Goal: Transaction & Acquisition: Purchase product/service

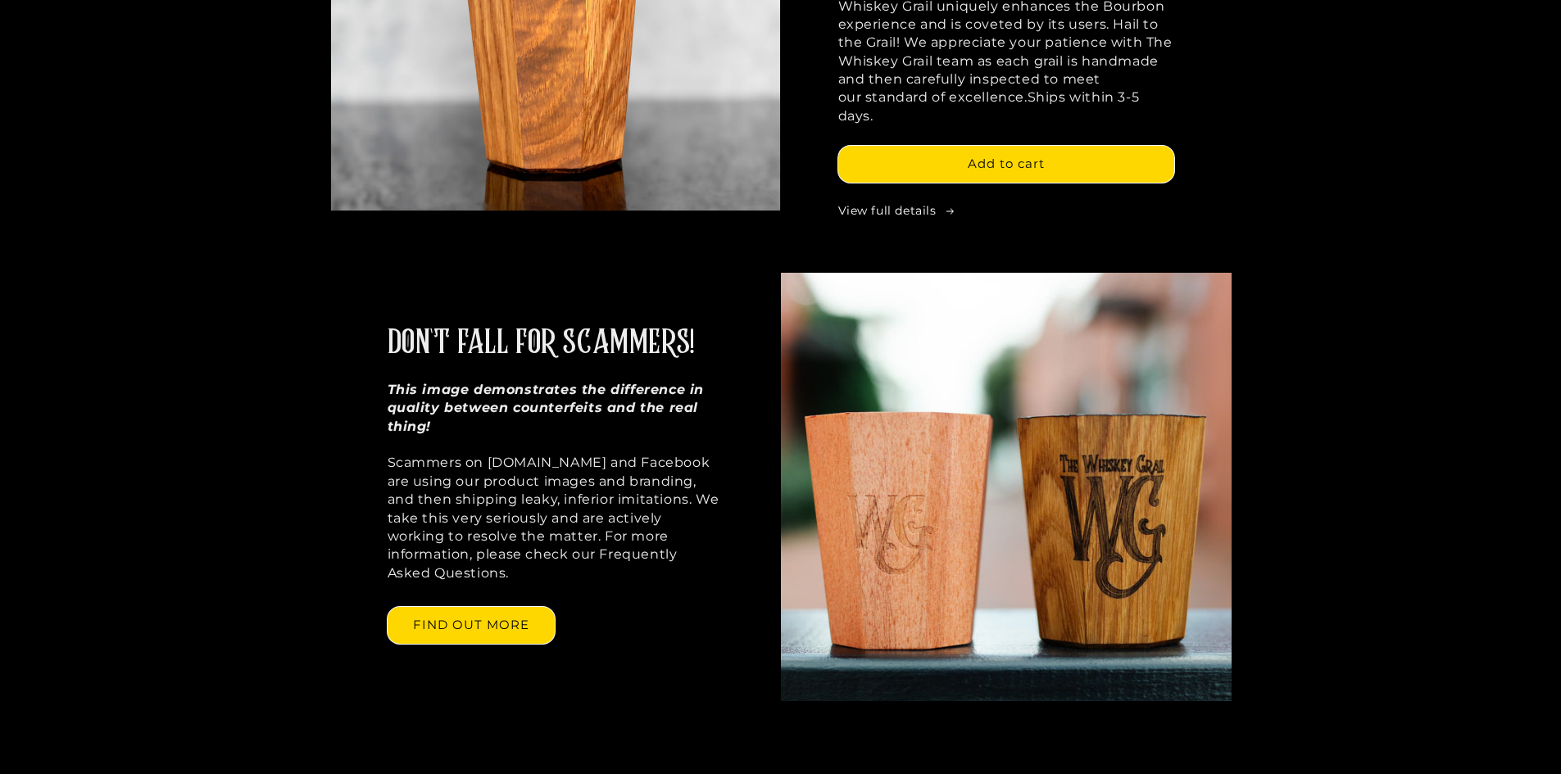
scroll to position [1830, 0]
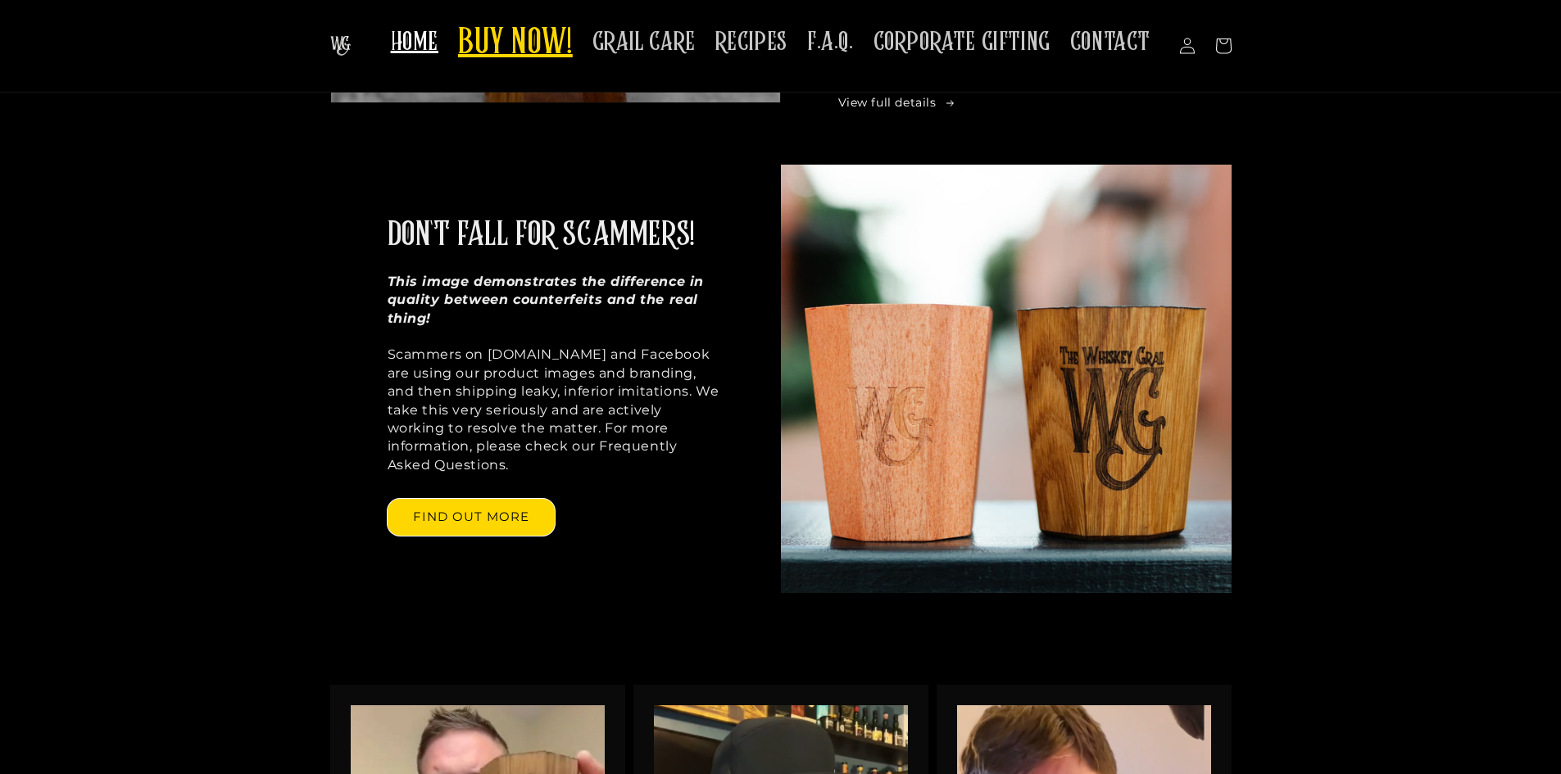
click at [543, 84] on header "HOME BUY NOW! GRAIL CARE RECIPES F.A.Q. CORPORATE GIFTING CONTACT Log in Facebo…" at bounding box center [780, 46] width 983 height 93
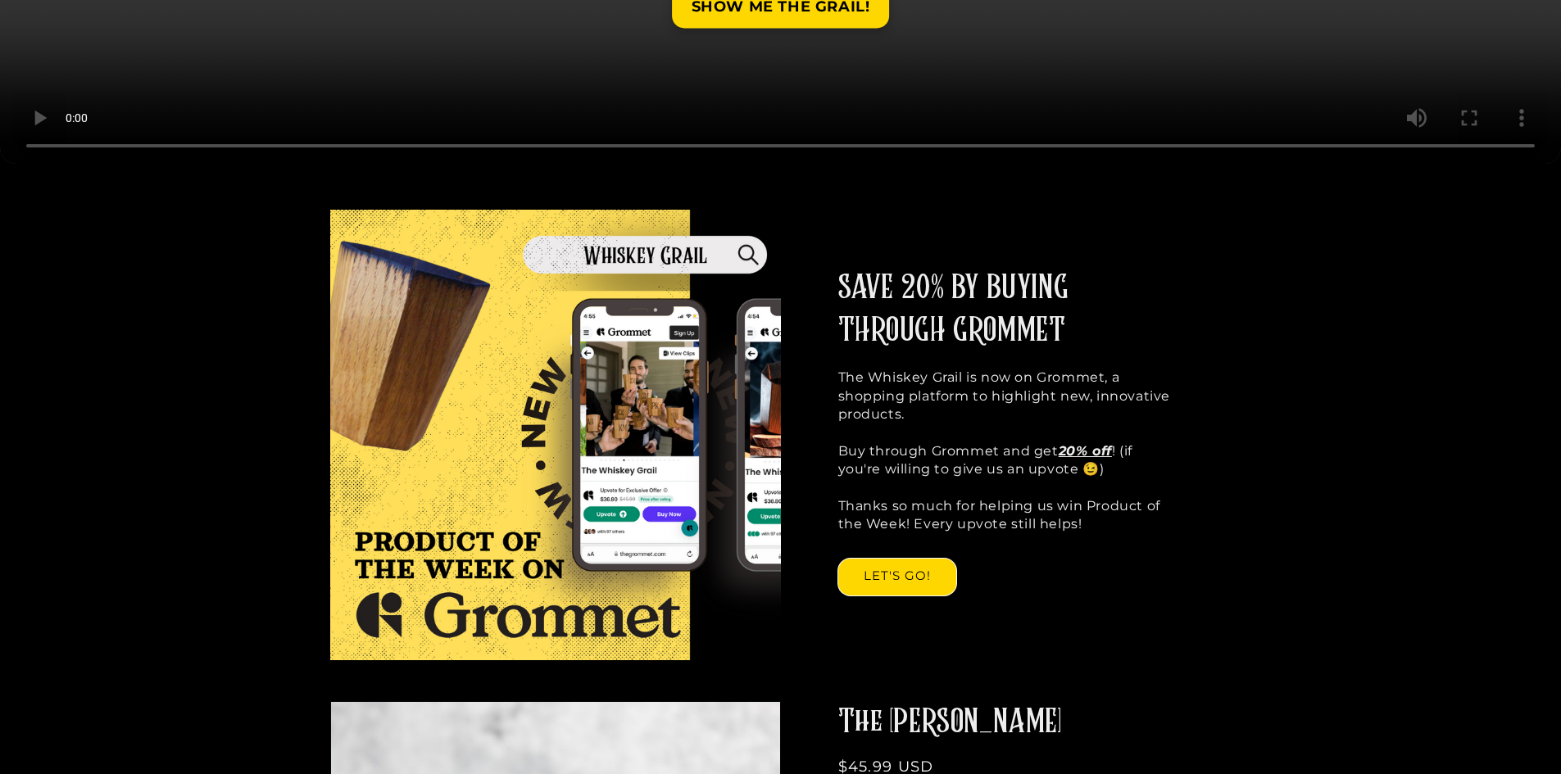
scroll to position [819, 0]
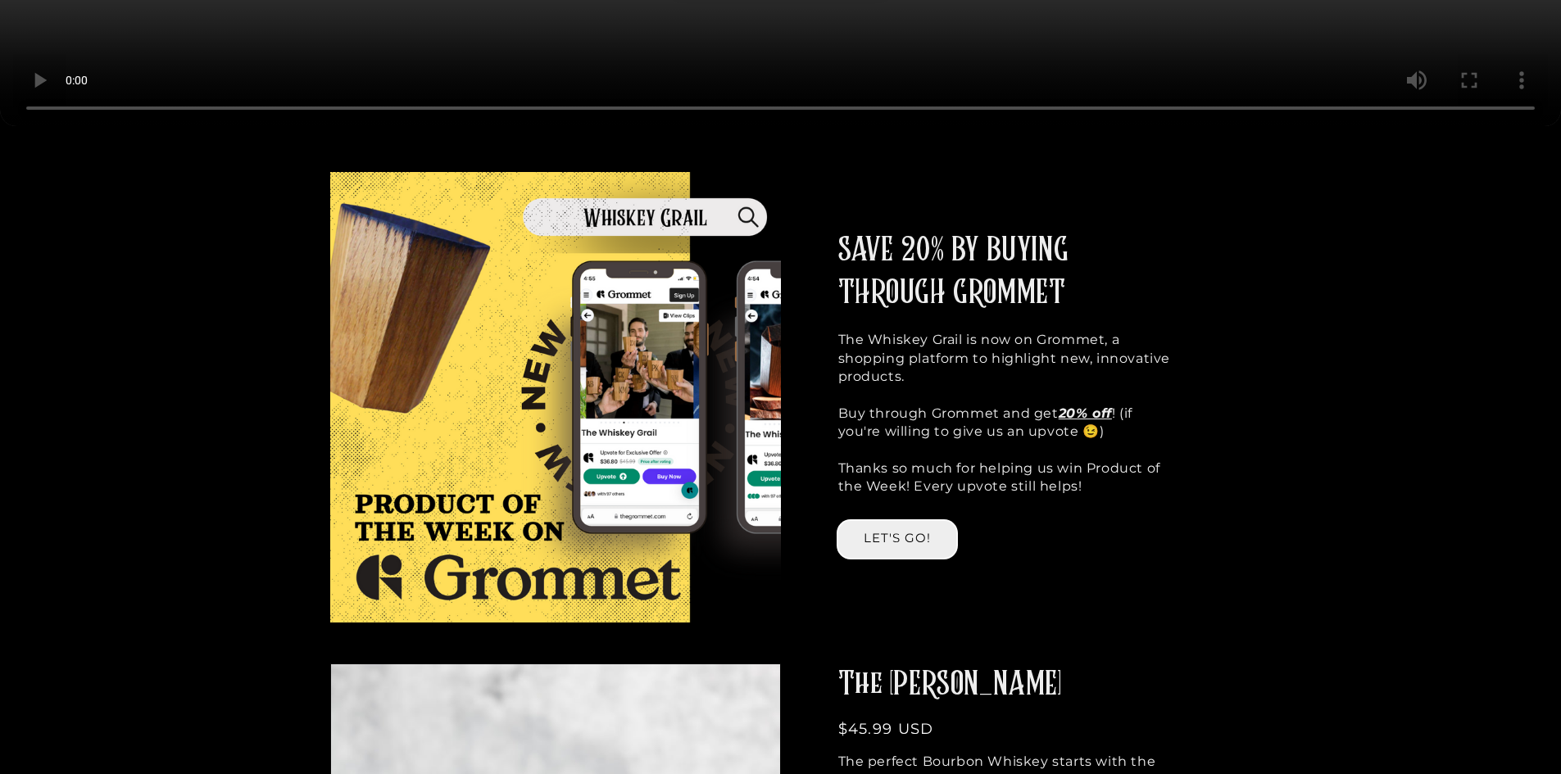
click at [897, 541] on link "LET'S GO!" at bounding box center [897, 539] width 118 height 37
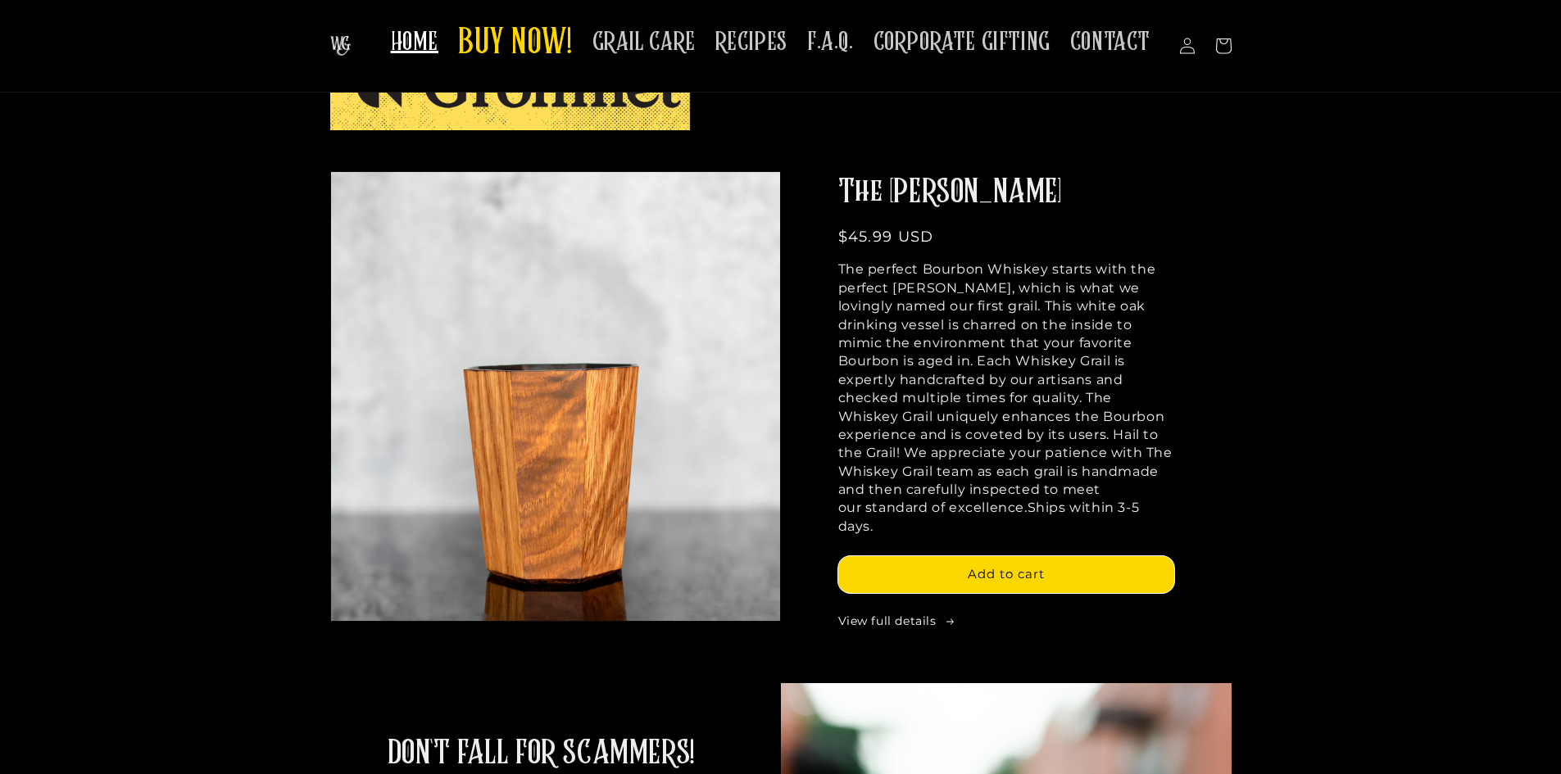
scroll to position [1311, 0]
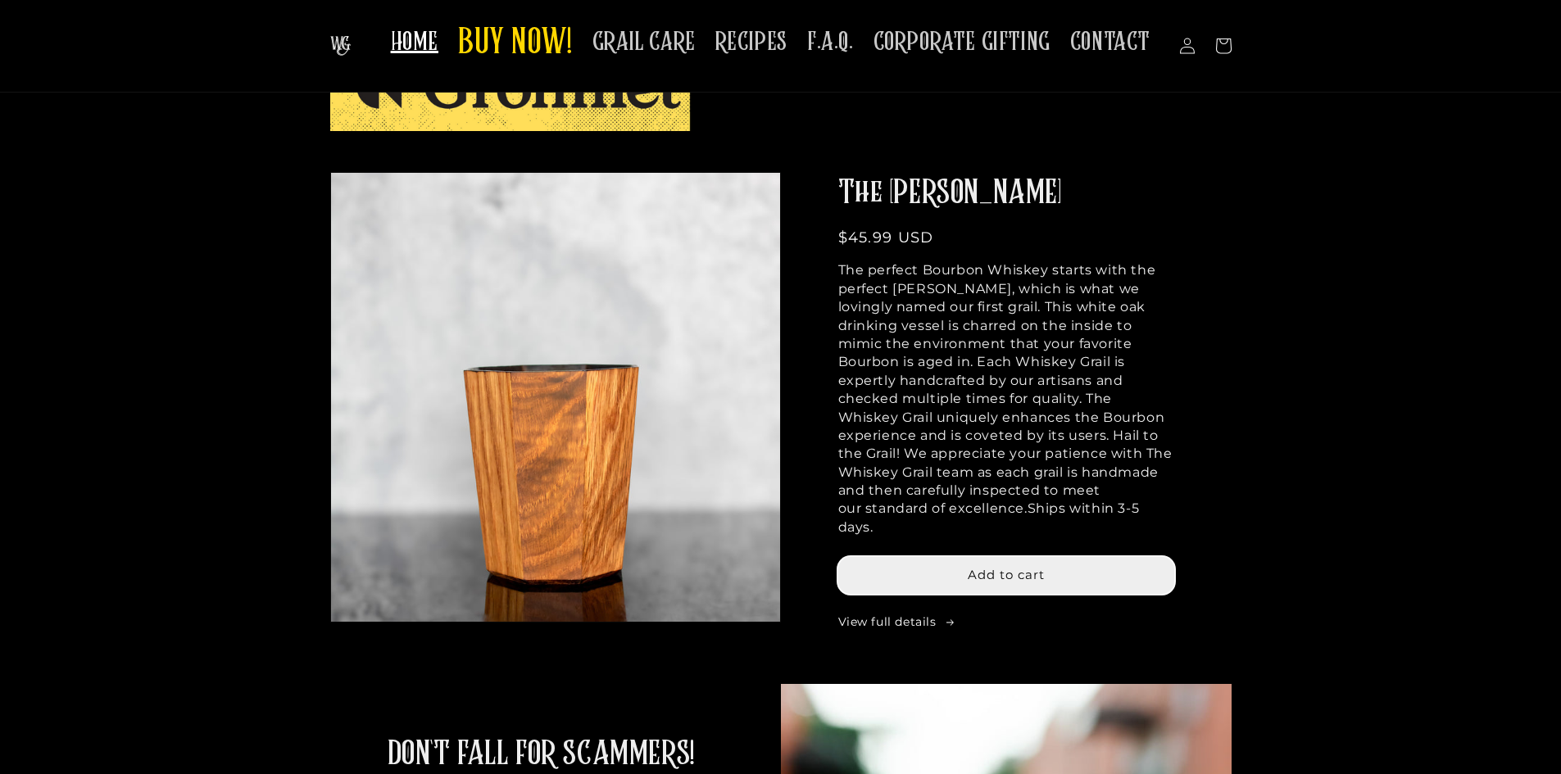
click at [978, 567] on span "Add to cart" at bounding box center [1006, 575] width 77 height 16
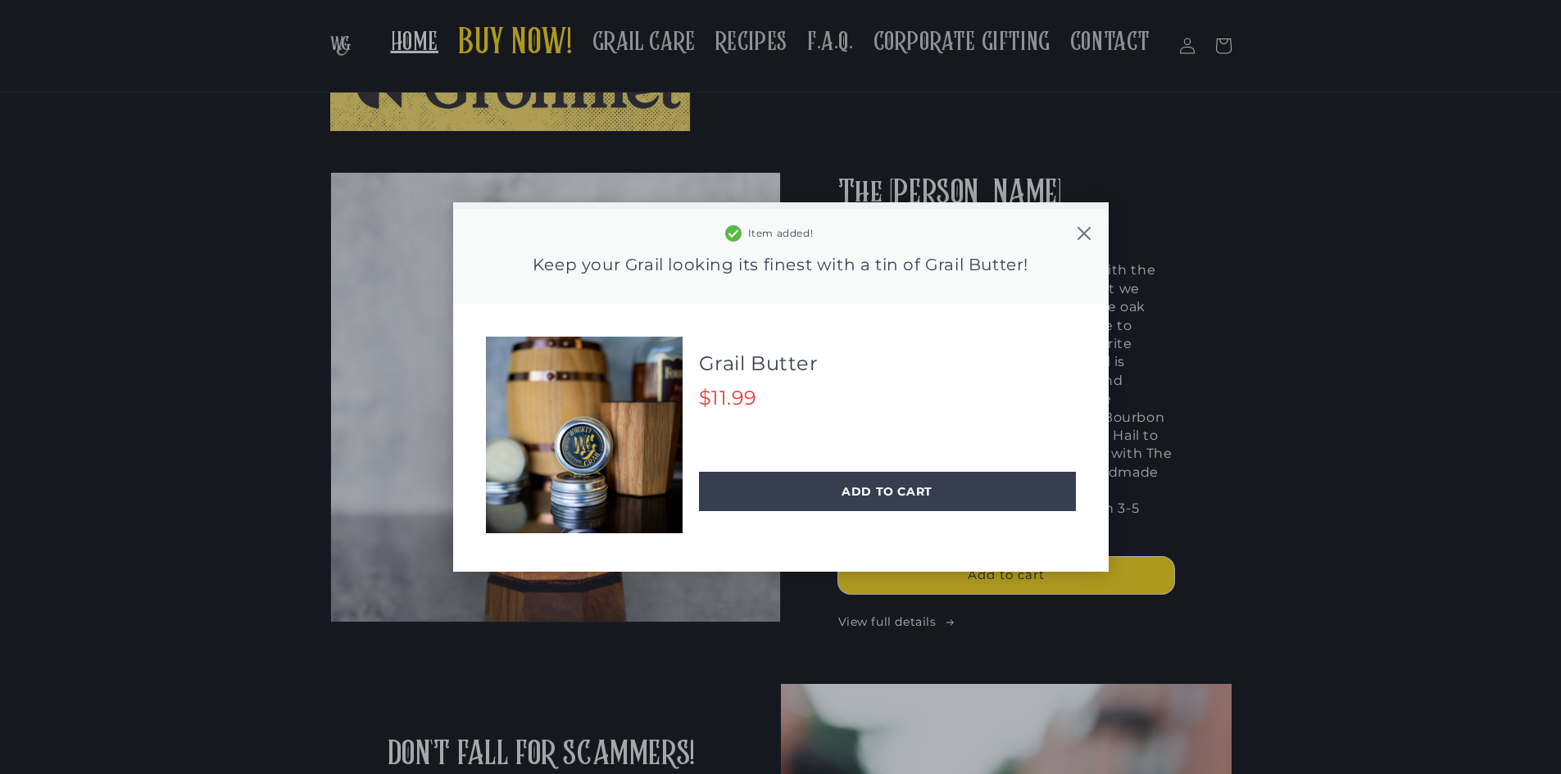
click at [1086, 231] on icon at bounding box center [1083, 233] width 13 height 13
